Goal: Find specific page/section: Find specific page/section

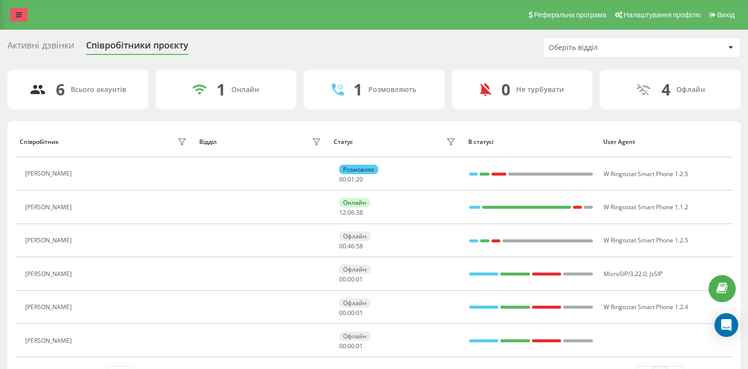
click at [12, 12] on link at bounding box center [19, 15] width 18 height 14
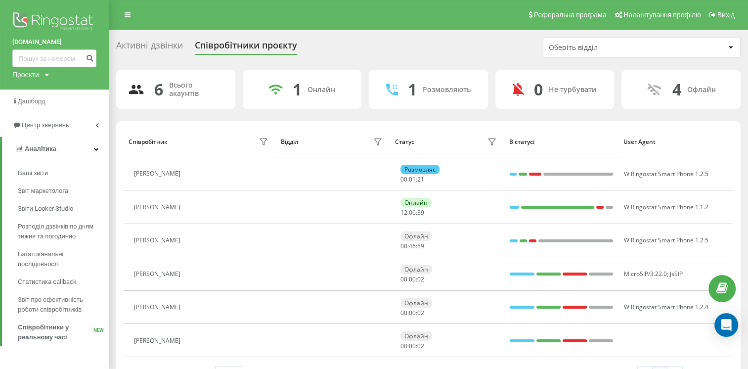
click at [34, 17] on img at bounding box center [54, 22] width 84 height 25
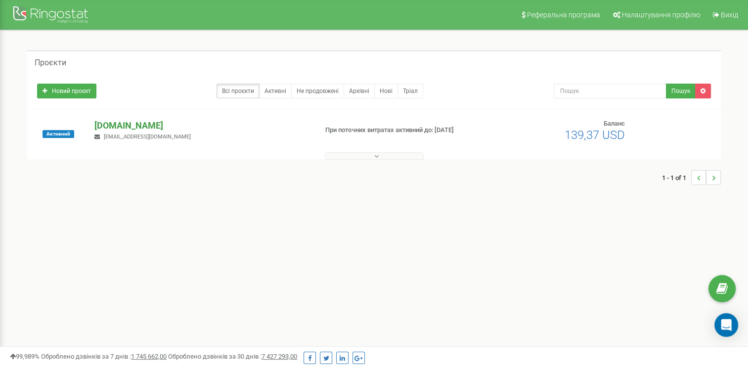
click at [144, 125] on p "[DOMAIN_NAME]" at bounding box center [201, 125] width 214 height 13
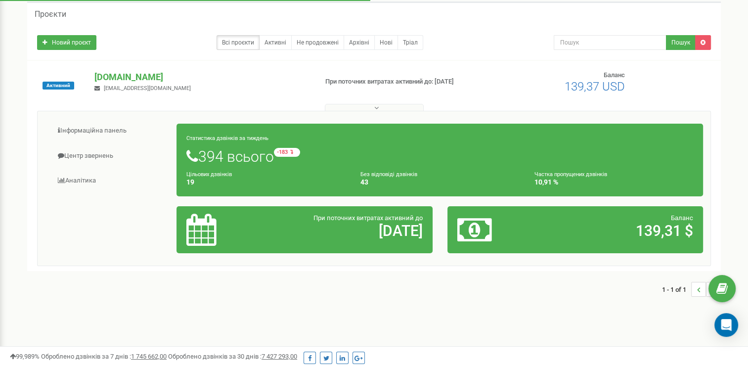
scroll to position [49, 0]
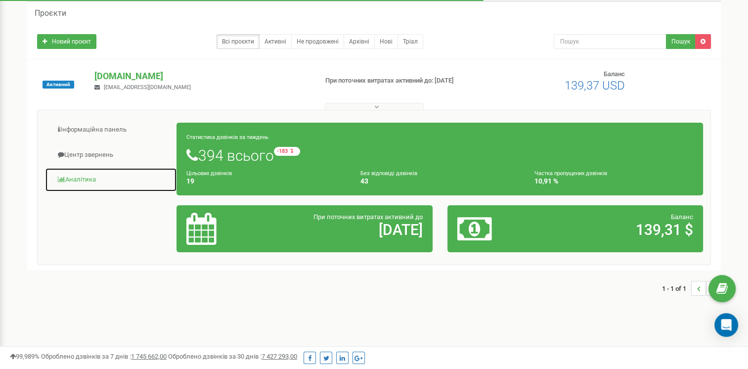
click at [83, 181] on link "Аналiтика" at bounding box center [111, 180] width 132 height 24
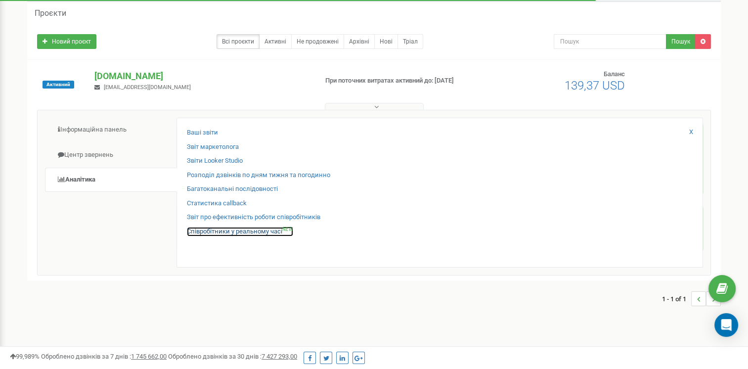
click at [275, 227] on link "Співробітники у реальному часі NEW" at bounding box center [240, 231] width 106 height 9
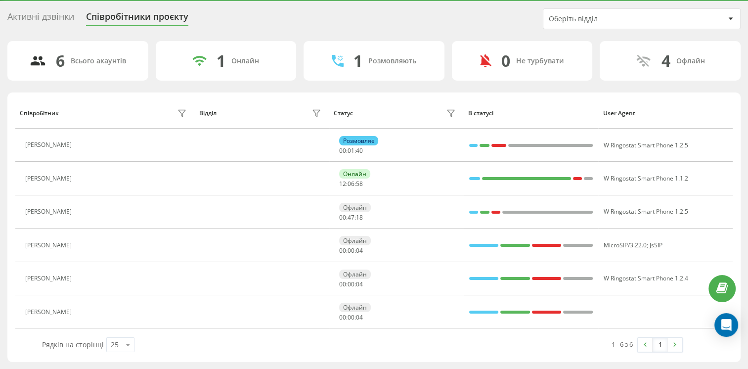
click at [64, 342] on span "Рядків на сторінці" at bounding box center [73, 343] width 62 height 9
